Goal: Task Accomplishment & Management: Use online tool/utility

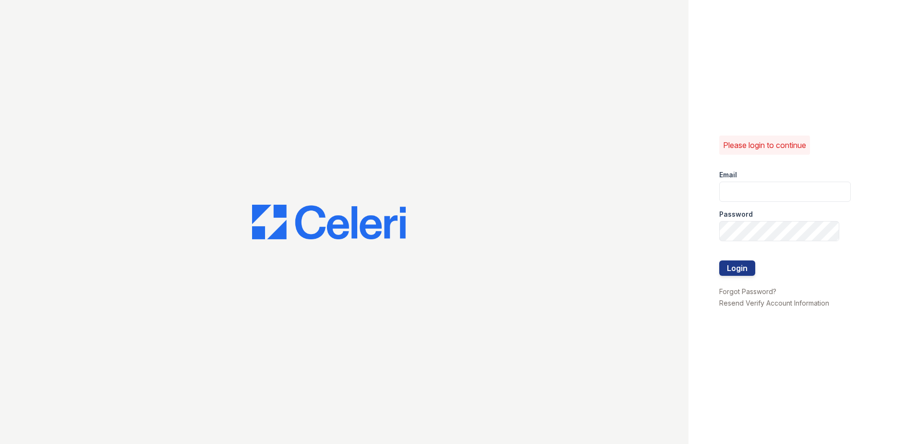
type input "mkarala@trinity-pm.com"
drag, startPoint x: 0, startPoint y: 0, endPoint x: 735, endPoint y: 265, distance: 781.6
click at [735, 265] on button "Login" at bounding box center [737, 267] width 36 height 15
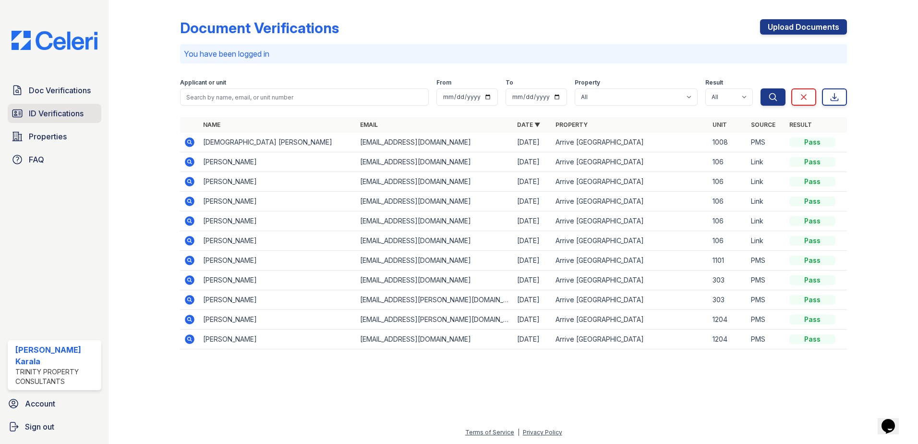
click at [47, 113] on span "ID Verifications" at bounding box center [56, 114] width 55 height 12
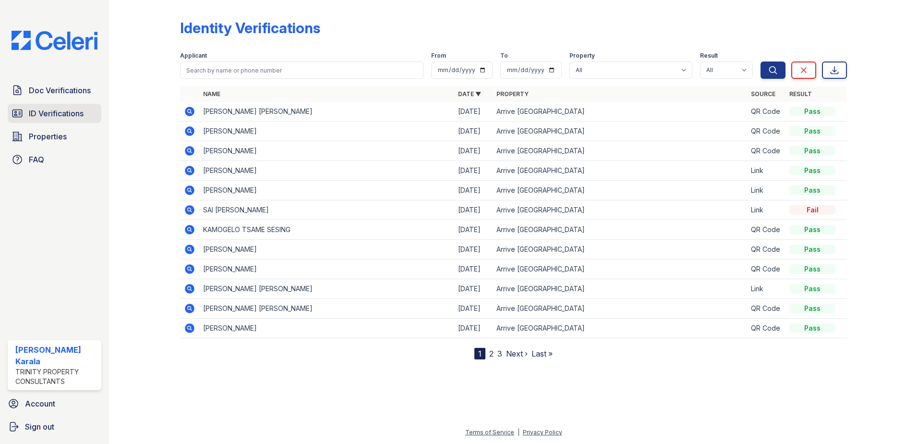
click at [57, 115] on span "ID Verifications" at bounding box center [56, 114] width 55 height 12
click at [76, 91] on span "Doc Verifications" at bounding box center [60, 90] width 62 height 12
